Goal: Entertainment & Leisure: Consume media (video, audio)

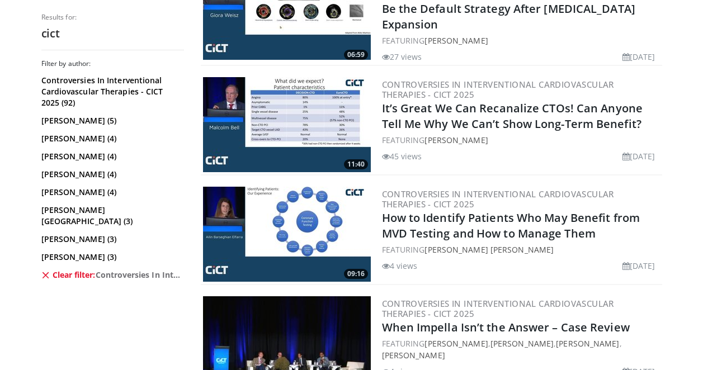
scroll to position [1618, 0]
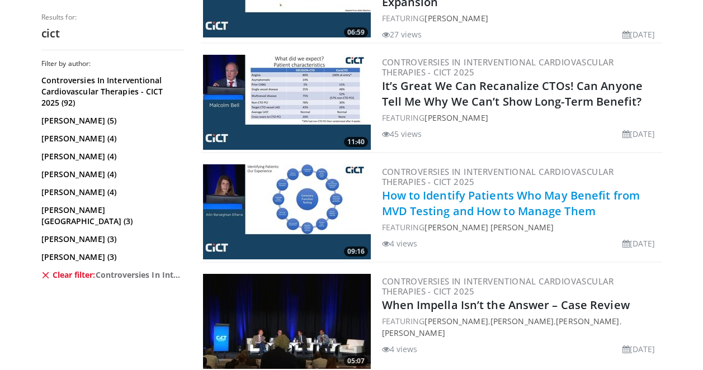
click at [553, 195] on link "How to Identify Patients Who May Benefit from MVD Testing and How to Manage Them" at bounding box center [511, 203] width 258 height 31
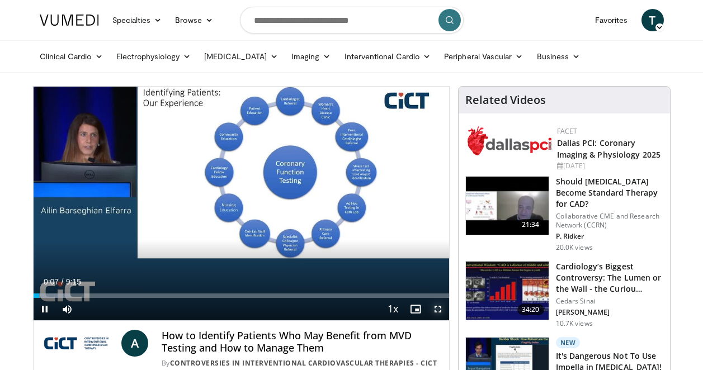
click at [438, 312] on span "Video Player" at bounding box center [438, 309] width 22 height 22
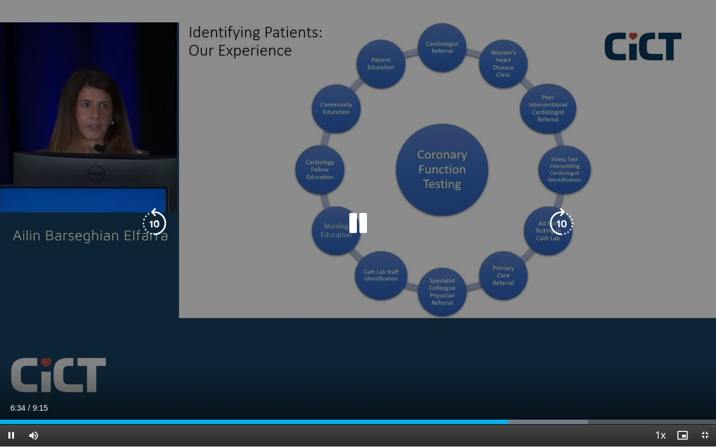
click at [349, 223] on icon "Video Player" at bounding box center [357, 223] width 31 height 31
